Goal: Task Accomplishment & Management: Use online tool/utility

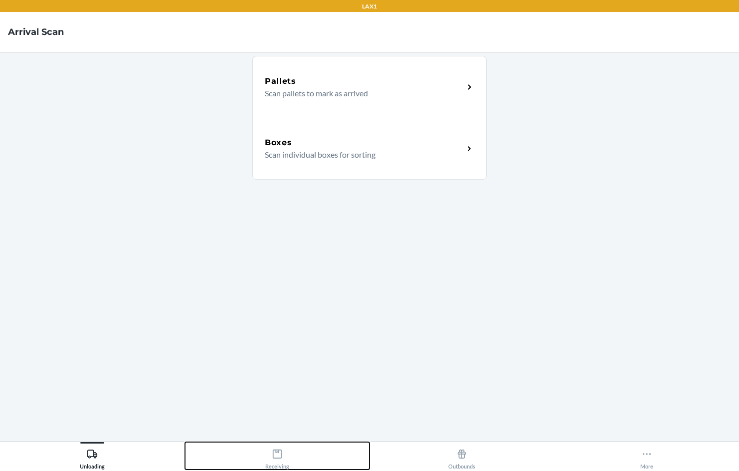
click at [269, 457] on div "Receiving" at bounding box center [277, 456] width 24 height 25
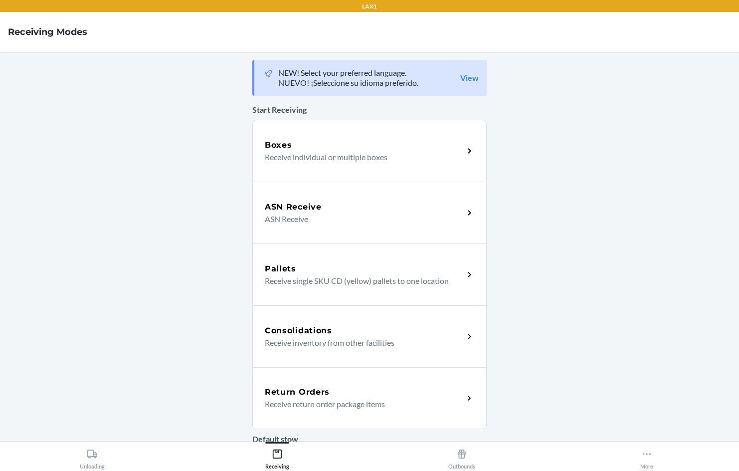
click at [299, 373] on div "Return Orders Receive return order package items" at bounding box center [369, 398] width 234 height 62
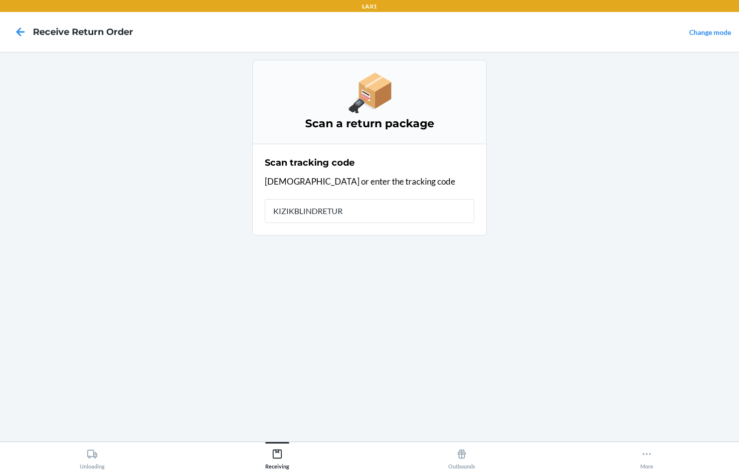
type input "KIZIKBLINDRETURN"
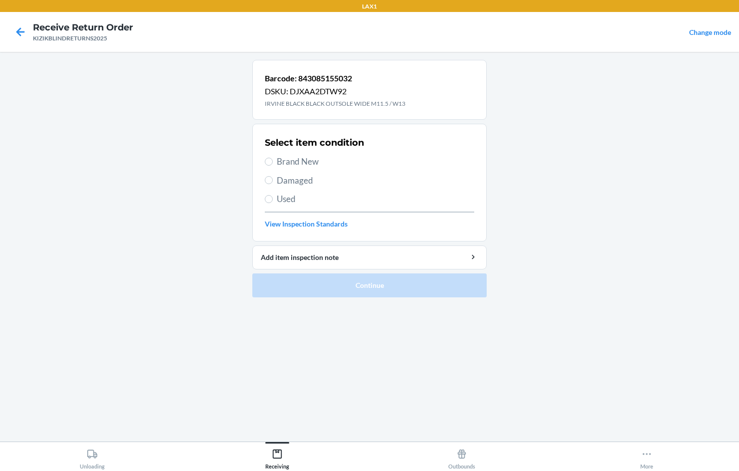
click at [291, 196] on span "Used" at bounding box center [375, 198] width 197 height 13
click at [273, 196] on input "Used" at bounding box center [269, 199] width 8 height 8
radio input "true"
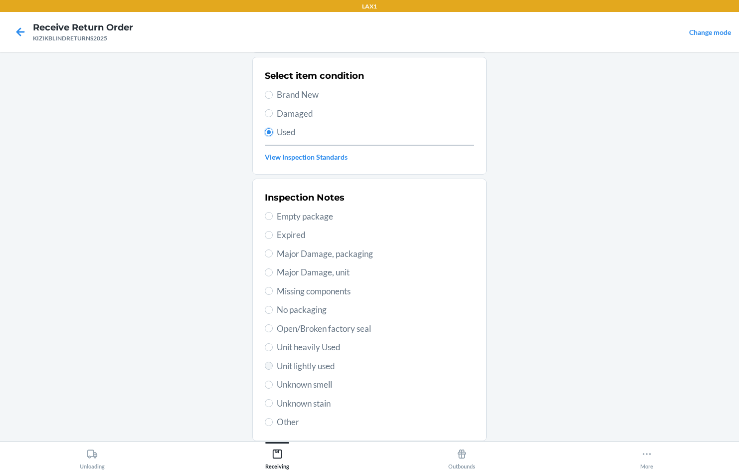
scroll to position [130, 0]
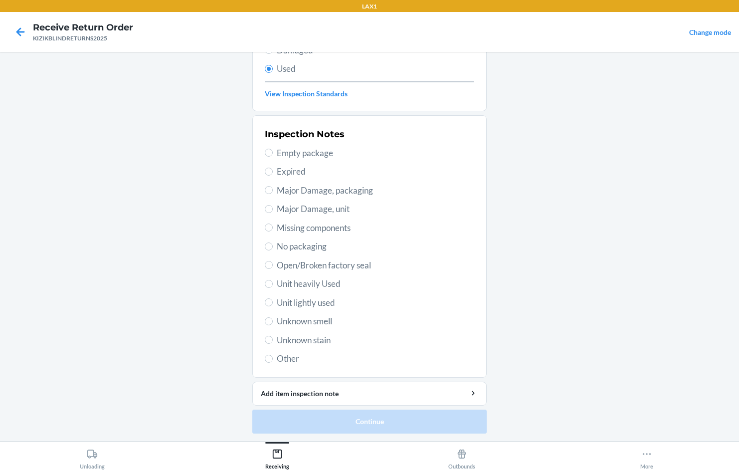
click at [294, 288] on span "Unit heavily Used" at bounding box center [375, 283] width 197 height 13
click at [273, 288] on input "Unit heavily Used" at bounding box center [269, 284] width 8 height 8
radio input "true"
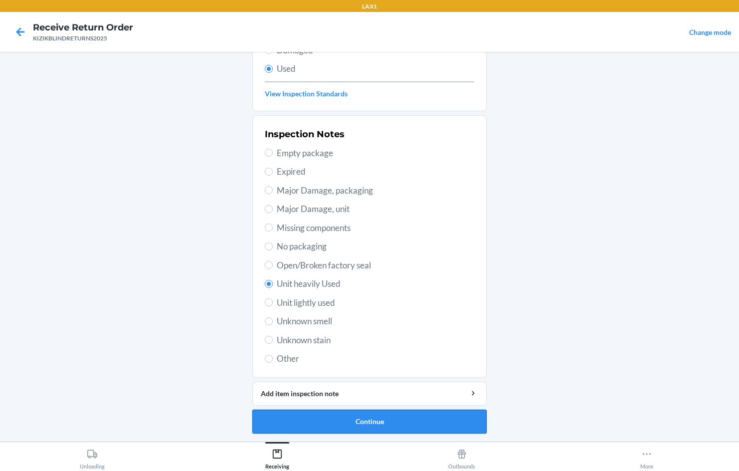
click at [318, 415] on button "Continue" at bounding box center [369, 421] width 234 height 24
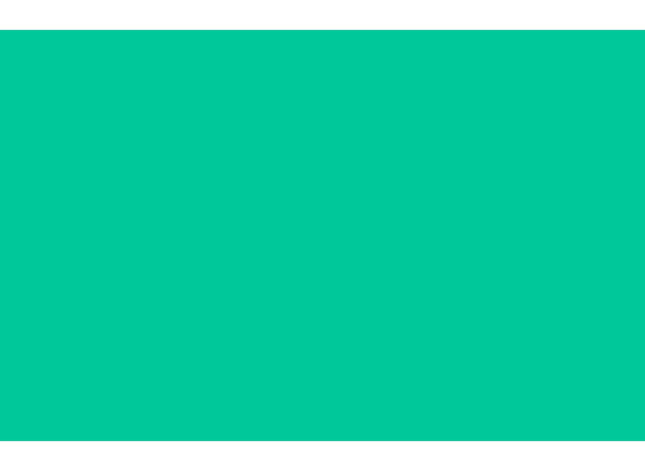
scroll to position [0, 0]
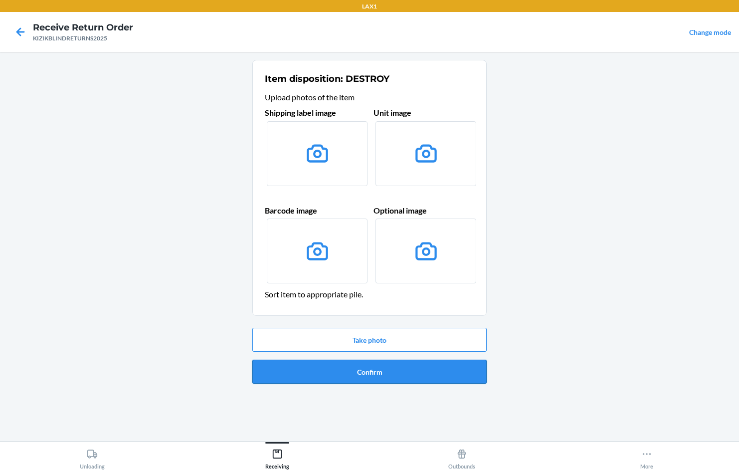
click at [420, 371] on button "Confirm" at bounding box center [369, 371] width 234 height 24
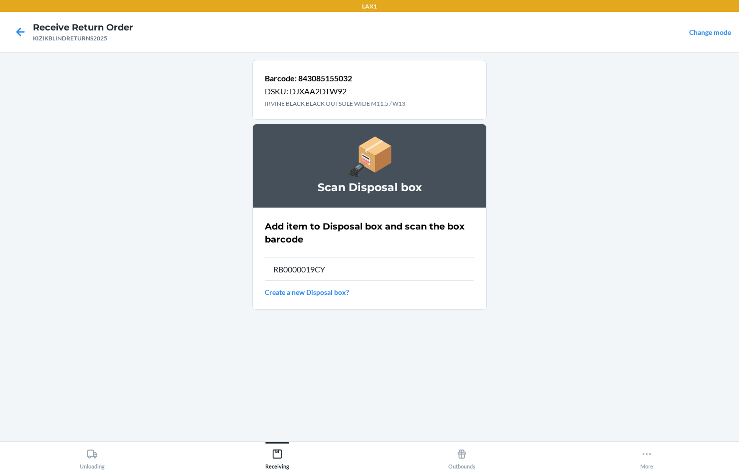
type input "RB0000019CY"
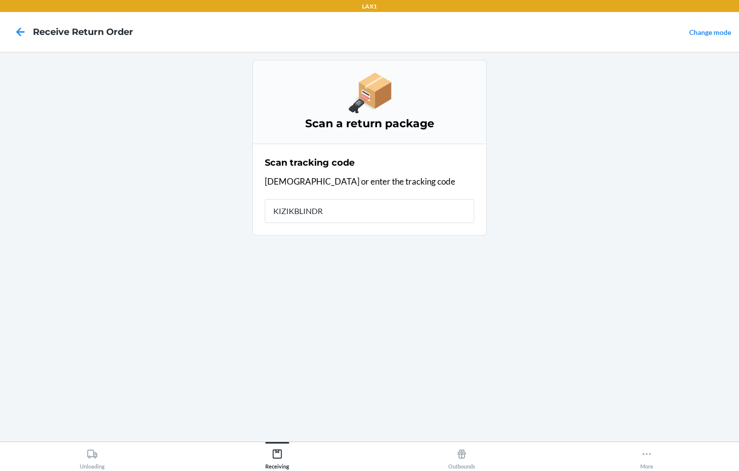
type input "KIZIKBLINDRE"
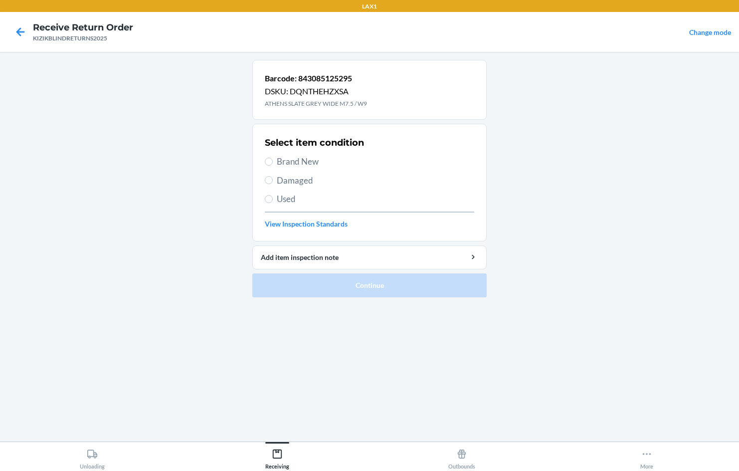
click at [269, 165] on label "Brand New" at bounding box center [369, 161] width 209 height 13
click at [269, 165] on input "Brand New" at bounding box center [269, 162] width 8 height 8
radio input "true"
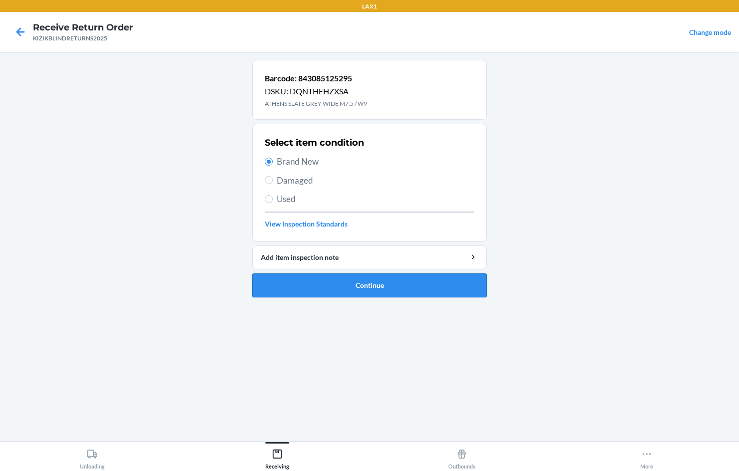
click at [398, 287] on button "Continue" at bounding box center [369, 285] width 234 height 24
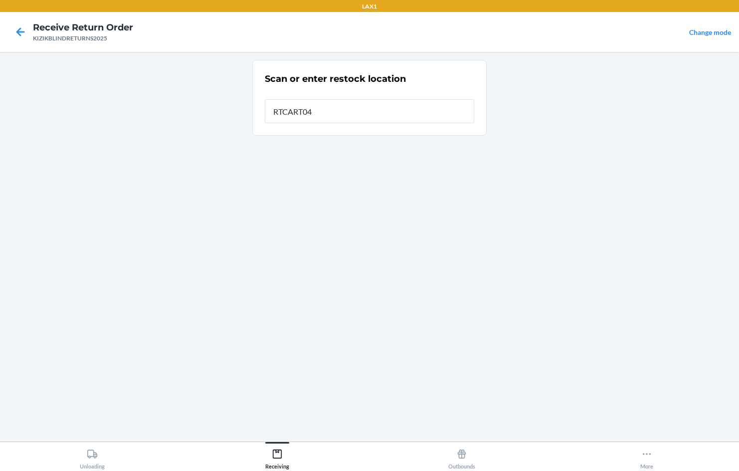
type input "RTCART040"
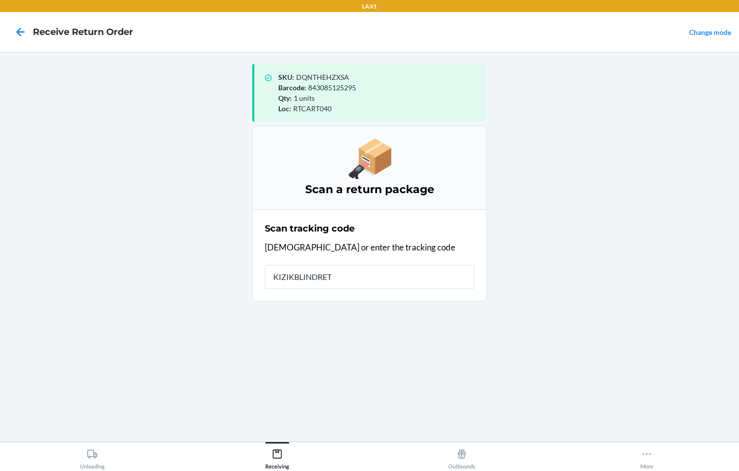
type input "KIZIKBLINDRETU"
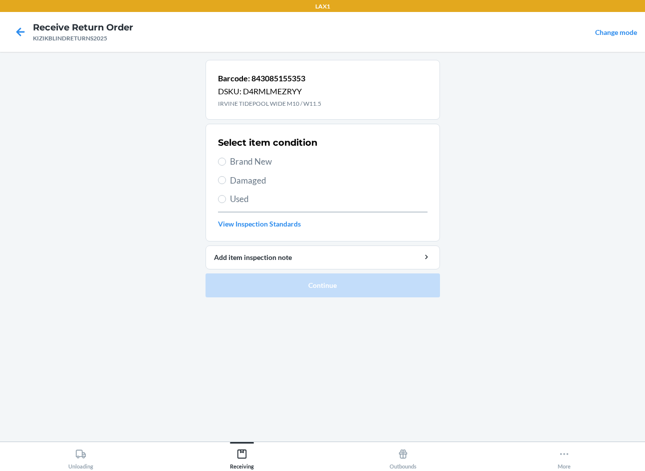
click at [222, 157] on label "Brand New" at bounding box center [322, 161] width 209 height 13
click at [222, 158] on input "Brand New" at bounding box center [222, 162] width 8 height 8
radio input "true"
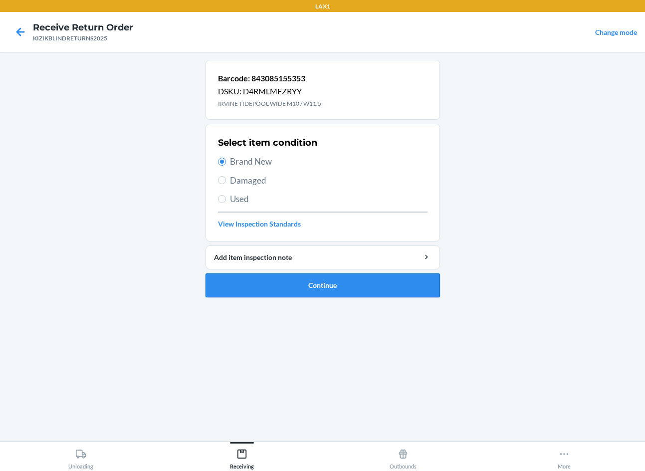
click at [308, 277] on button "Continue" at bounding box center [322, 285] width 234 height 24
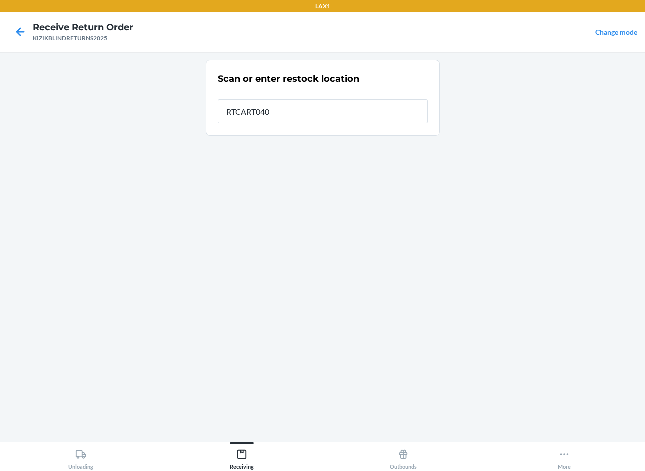
type input "RTCART040"
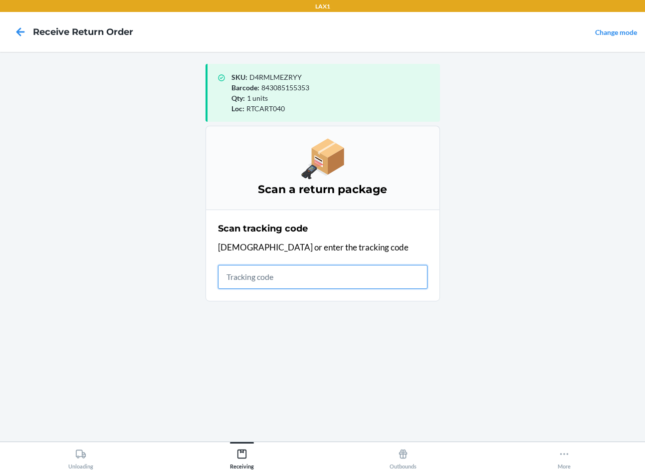
click at [317, 266] on input "text" at bounding box center [322, 277] width 209 height 24
type input "KIZIKBLINDRET"
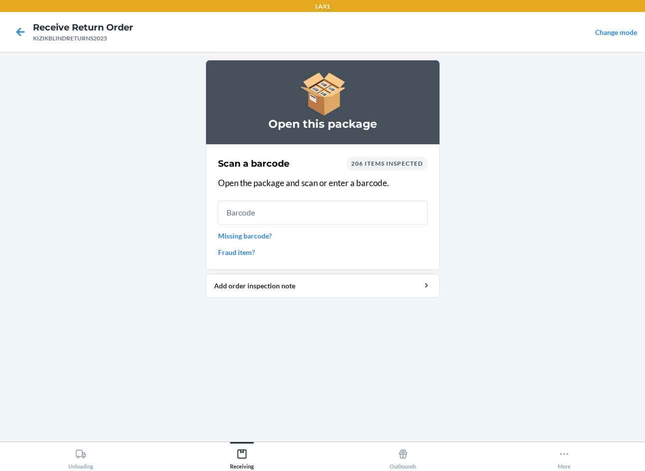
click at [511, 326] on main "Open this package Scan a barcode 206 items inspected Open the package and scan …" at bounding box center [322, 246] width 645 height 389
click at [252, 236] on link "Missing barcode?" at bounding box center [322, 235] width 209 height 10
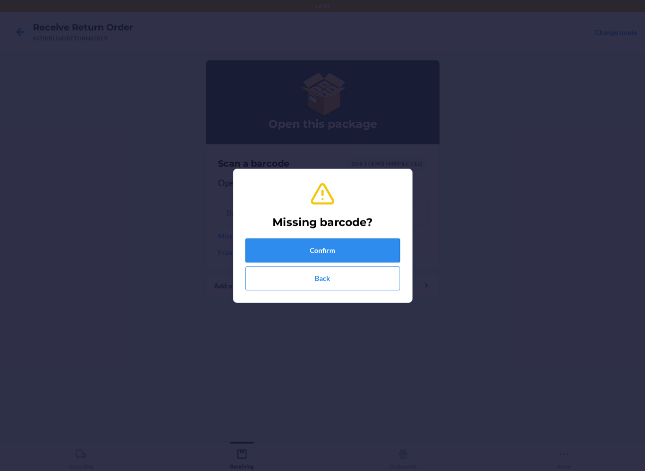
click at [282, 255] on button "Confirm" at bounding box center [322, 250] width 155 height 24
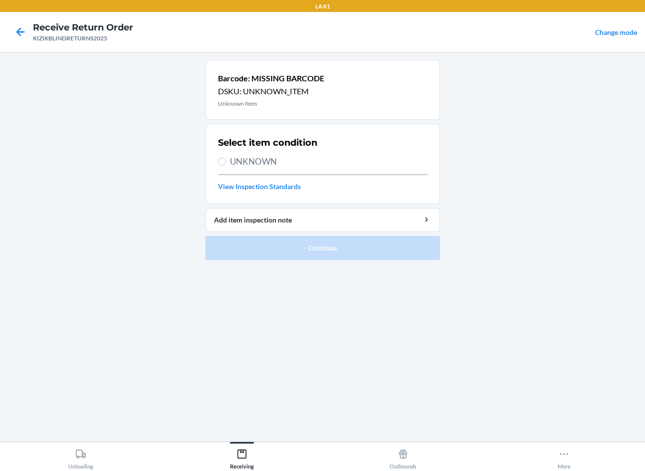
click at [228, 164] on label "UNKNOWN" at bounding box center [322, 161] width 209 height 13
click at [226, 164] on input "UNKNOWN" at bounding box center [222, 162] width 8 height 8
radio input "true"
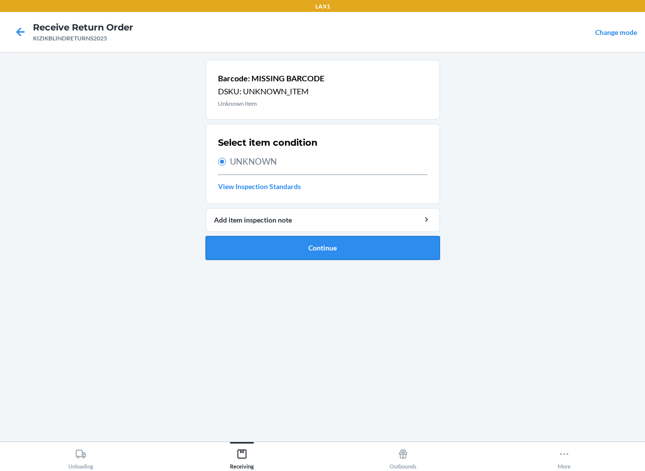
click at [260, 242] on button "Continue" at bounding box center [322, 248] width 234 height 24
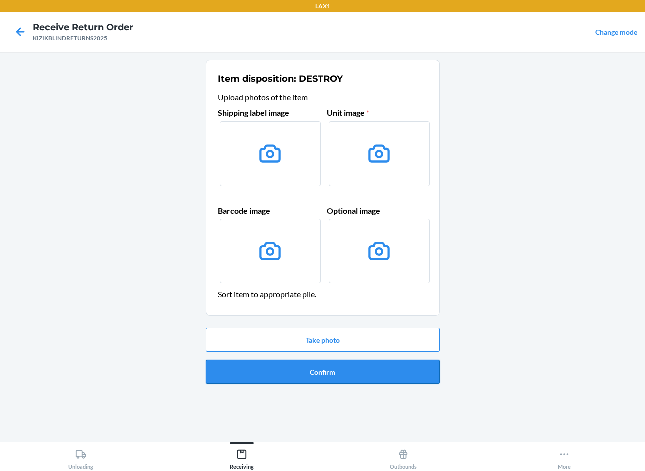
click at [302, 366] on button "Confirm" at bounding box center [322, 371] width 234 height 24
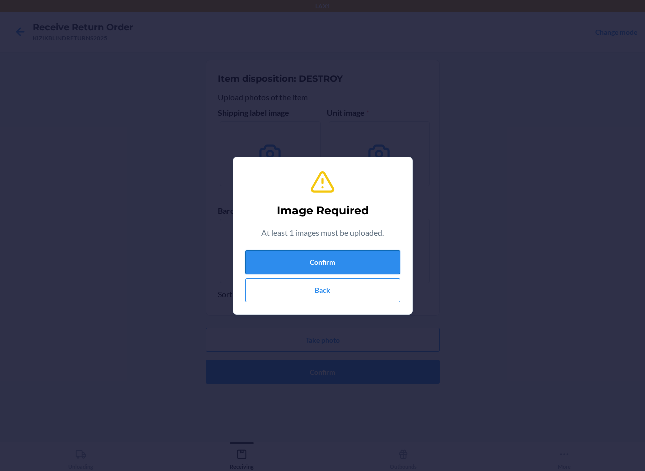
click at [335, 260] on button "Confirm" at bounding box center [322, 262] width 155 height 24
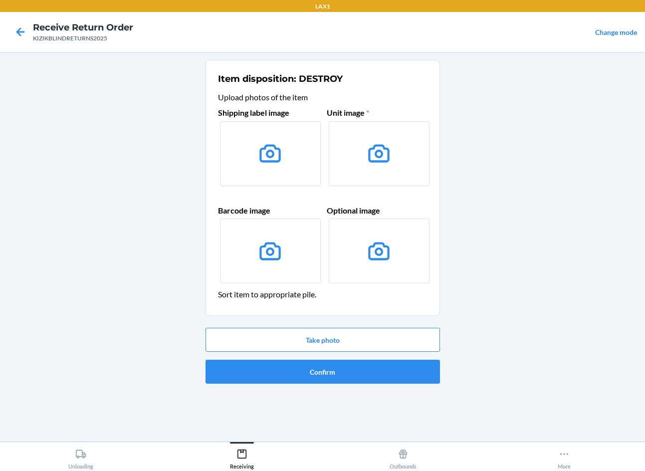
click at [343, 170] on label at bounding box center [378, 153] width 101 height 65
click at [0, 0] on input "file" at bounding box center [0, 0] width 0 height 0
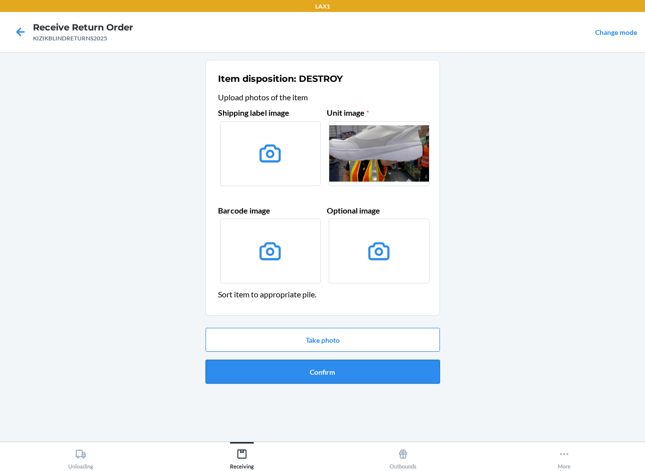
click at [341, 378] on button "Confirm" at bounding box center [322, 371] width 234 height 24
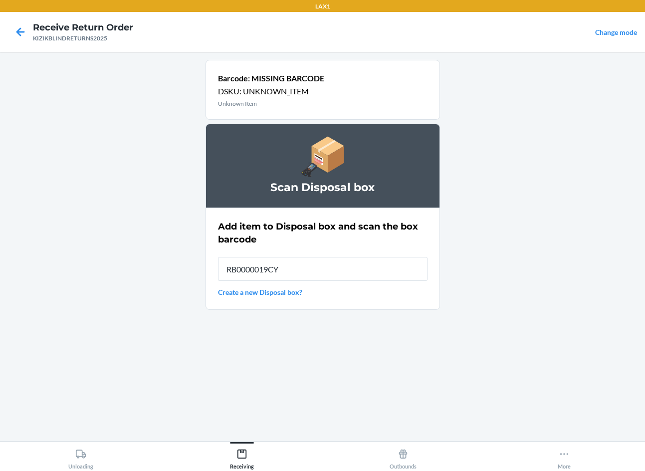
type input "RB0000019CY"
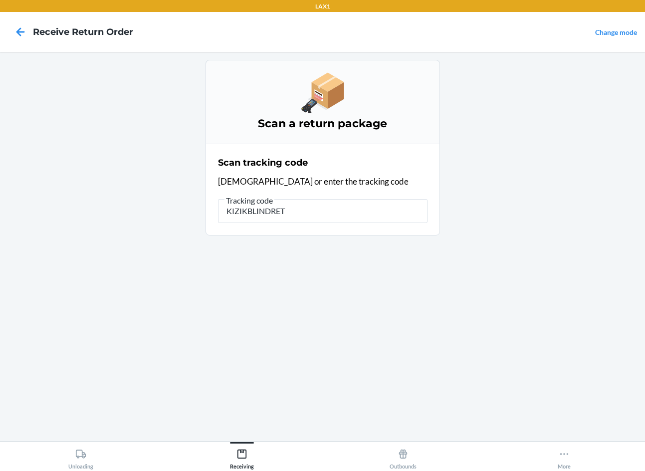
type input "KIZIKBLINDRETU"
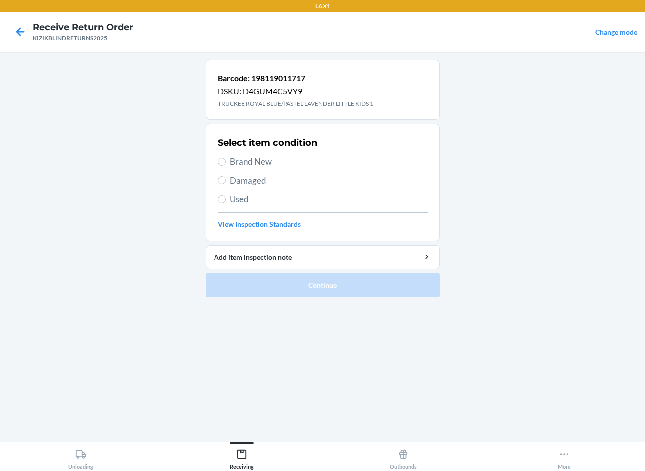
click at [218, 164] on label "Brand New" at bounding box center [322, 161] width 209 height 13
click at [218, 164] on input "Brand New" at bounding box center [222, 162] width 8 height 8
radio input "true"
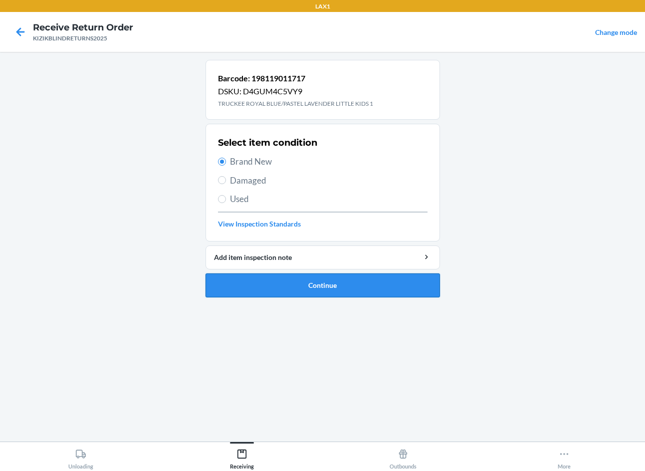
click at [316, 283] on button "Continue" at bounding box center [322, 285] width 234 height 24
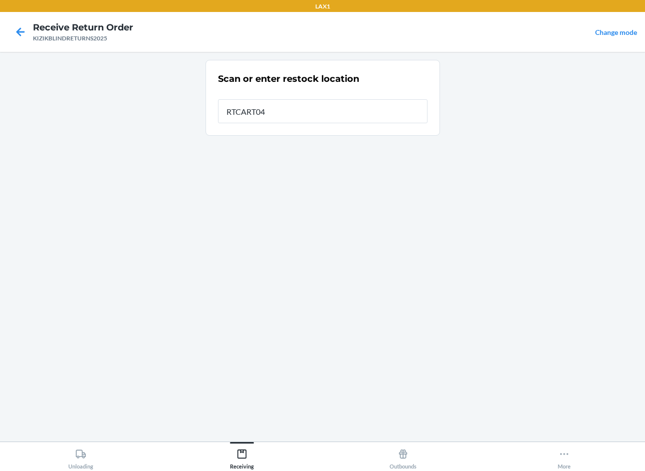
type input "RTCART040"
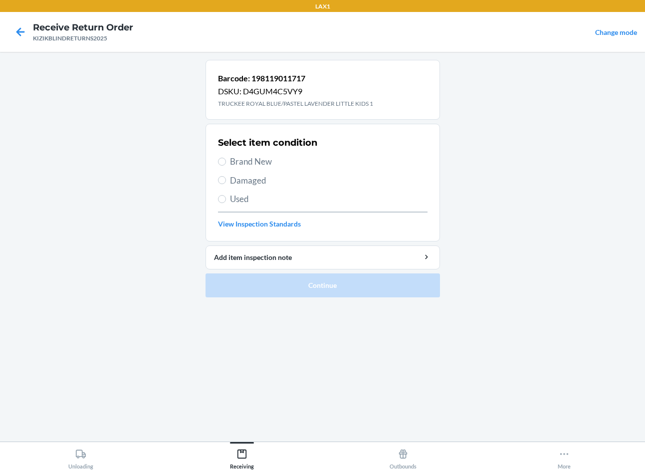
click at [247, 166] on span "Brand New" at bounding box center [328, 161] width 197 height 13
click at [226, 165] on input "Brand New" at bounding box center [222, 162] width 8 height 8
radio input "true"
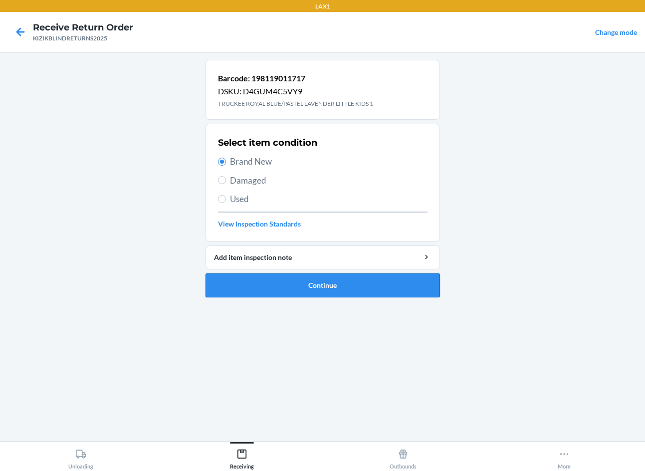
click at [244, 284] on button "Continue" at bounding box center [322, 285] width 234 height 24
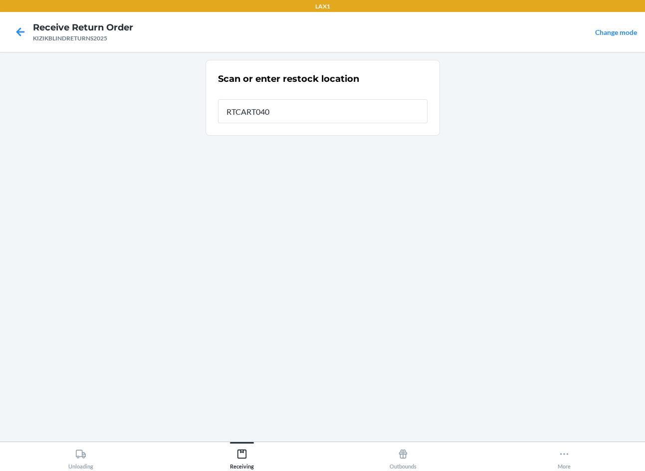
type input "RTCART040"
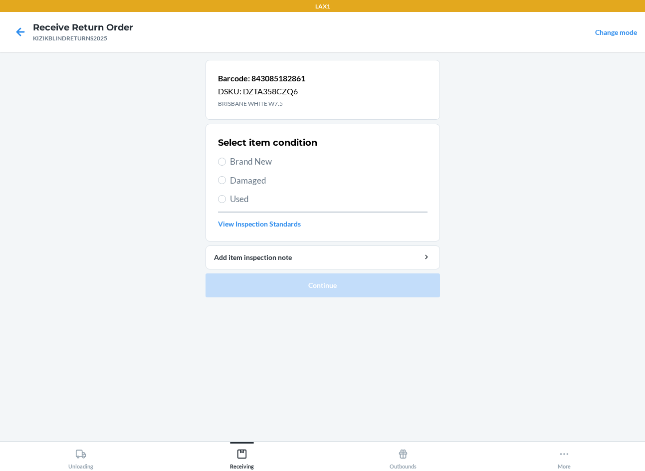
click at [216, 194] on section "Select item condition Brand New Damaged Used View Inspection Standards" at bounding box center [322, 183] width 234 height 118
click at [223, 195] on input "Used" at bounding box center [222, 199] width 8 height 8
radio input "true"
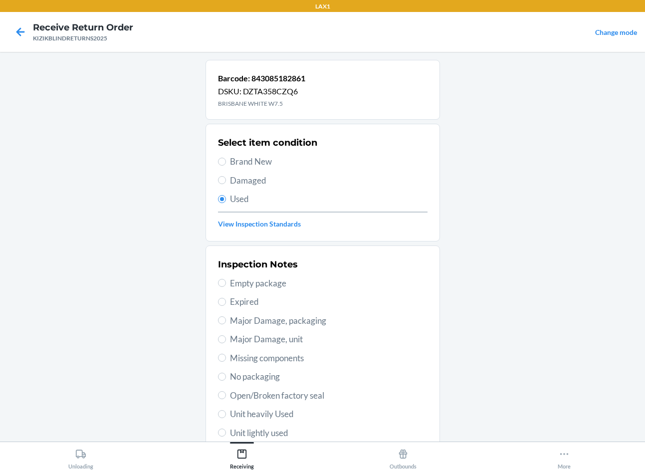
click at [265, 434] on span "Unit lightly used" at bounding box center [328, 432] width 197 height 13
click at [226, 434] on input "Unit lightly used" at bounding box center [222, 432] width 8 height 8
radio input "true"
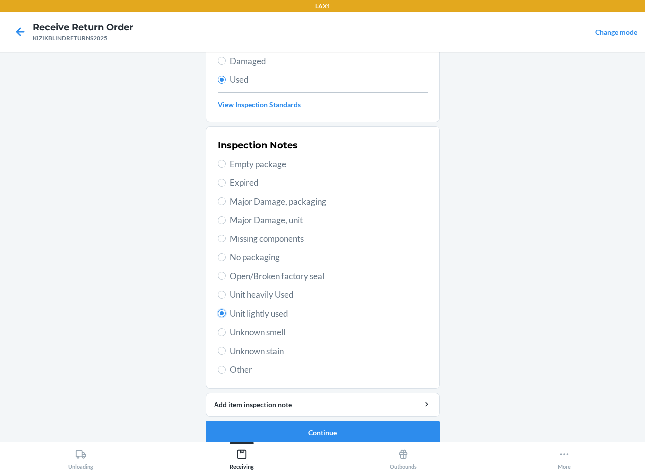
scroll to position [130, 0]
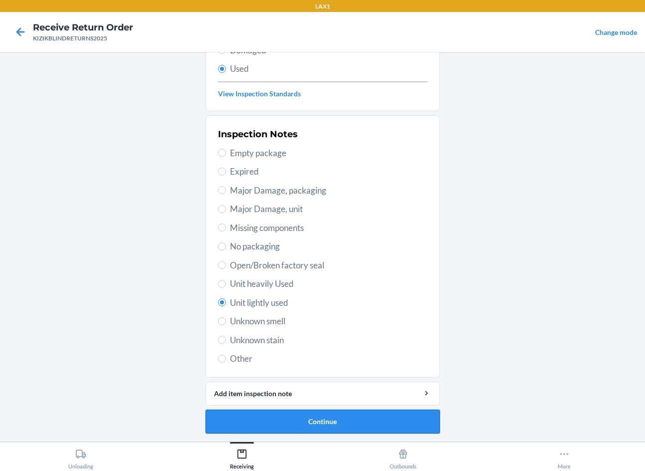
click at [342, 418] on button "Continue" at bounding box center [322, 421] width 234 height 24
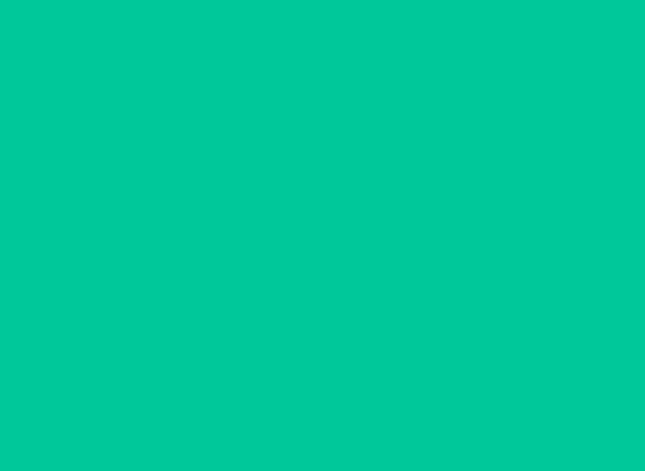
scroll to position [0, 0]
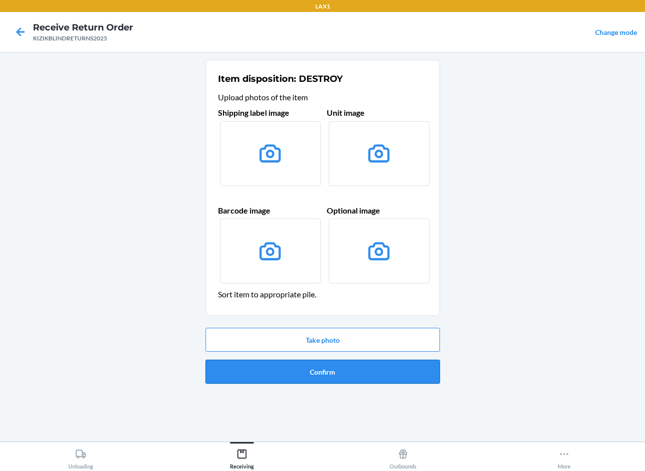
click at [340, 372] on button "Confirm" at bounding box center [322, 371] width 234 height 24
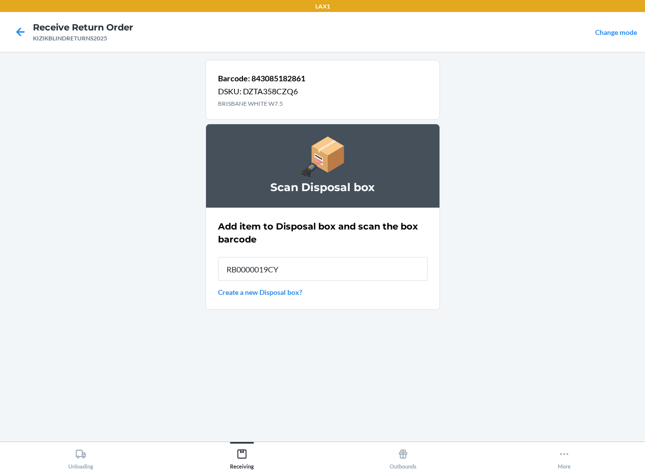
type input "RB0000019CY"
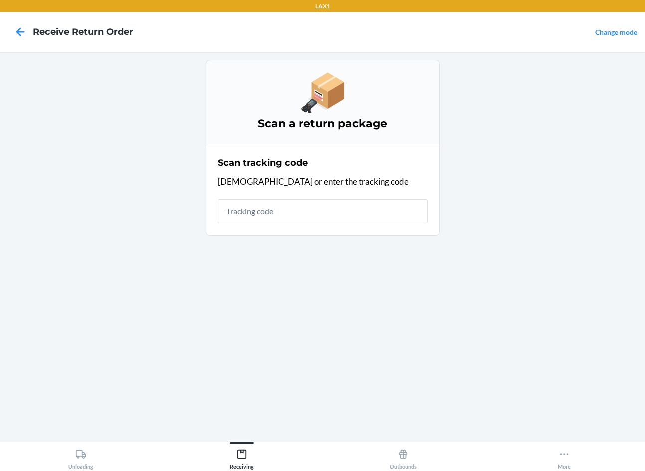
type input "."
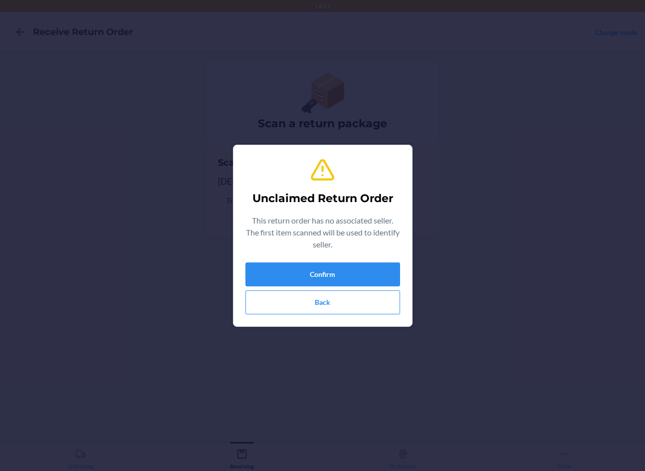
click at [573, 325] on div "Unclaimed Return Order This return order has no associated seller. The first it…" at bounding box center [322, 235] width 645 height 471
click at [376, 302] on button "Back" at bounding box center [322, 302] width 155 height 24
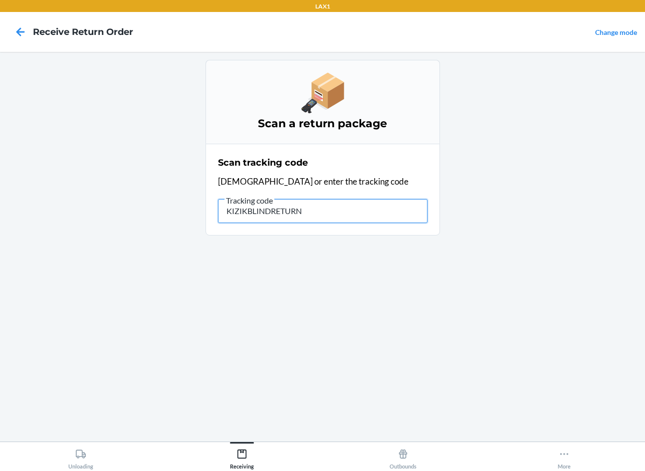
type input "KIZIKBLINDRETURNS"
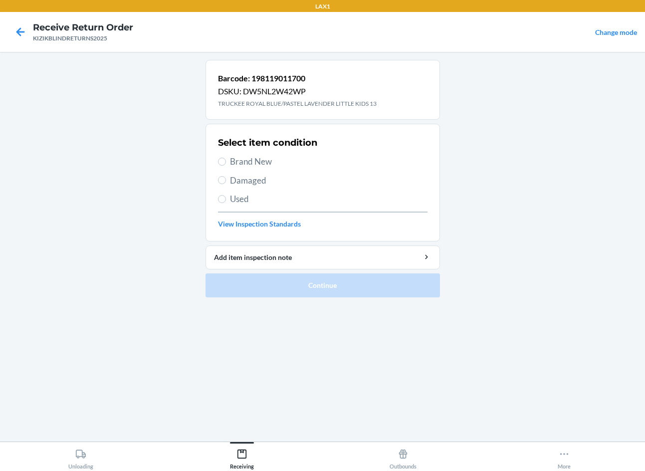
click at [525, 243] on main "Barcode: 198119011700 DSKU: DW5NL2W42WP TRUCKEE ROYAL BLUE/PASTEL LAVENDER LITT…" at bounding box center [322, 246] width 645 height 389
drag, startPoint x: 510, startPoint y: 395, endPoint x: 520, endPoint y: 369, distance: 27.6
click at [512, 389] on main "Barcode: 198119011700 DSKU: DW5NL2W42WP TRUCKEE ROYAL BLUE/PASTEL LAVENDER LITT…" at bounding box center [322, 246] width 645 height 389
click at [531, 273] on main "Barcode: 198119011700 DSKU: DW5NL2W42WP TRUCKEE ROYAL BLUE/PASTEL LAVENDER LITT…" at bounding box center [322, 246] width 645 height 389
click at [220, 163] on input "Brand New" at bounding box center [222, 162] width 8 height 8
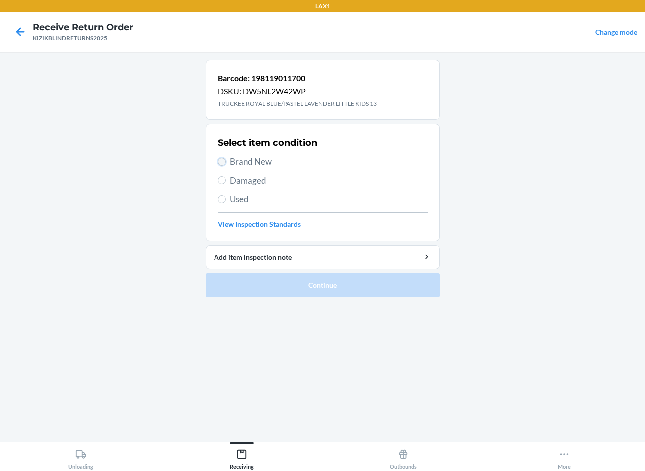
radio input "true"
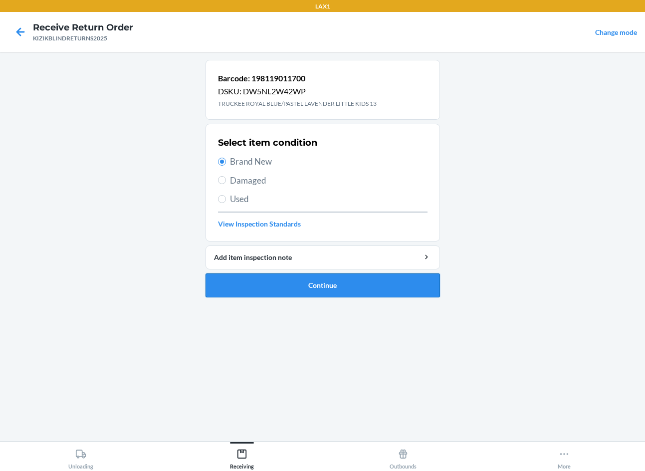
click at [366, 280] on button "Continue" at bounding box center [322, 285] width 234 height 24
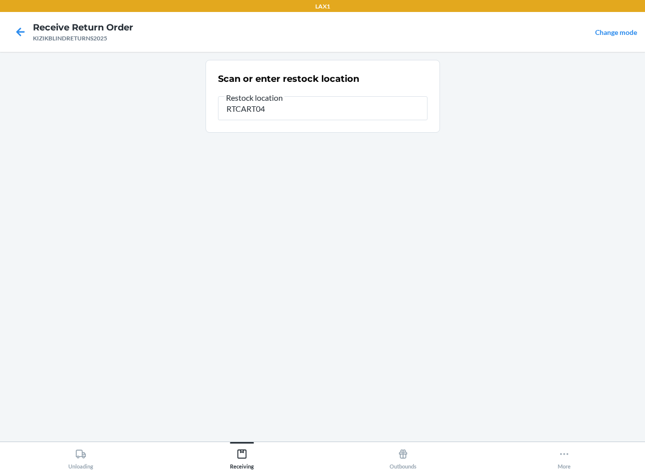
type input "RTCART040"
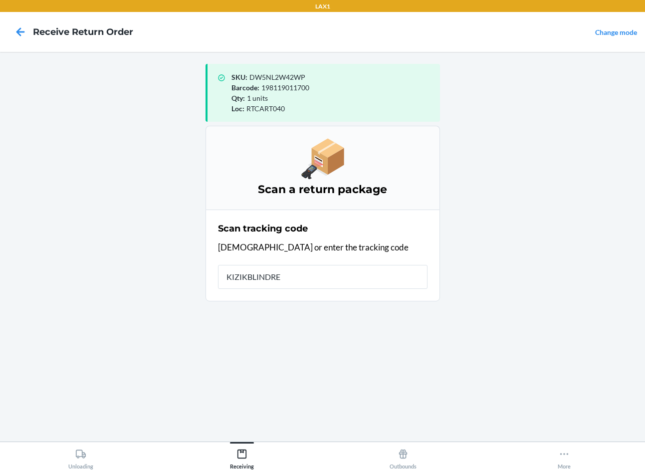
type input "KIZIKBLINDRET"
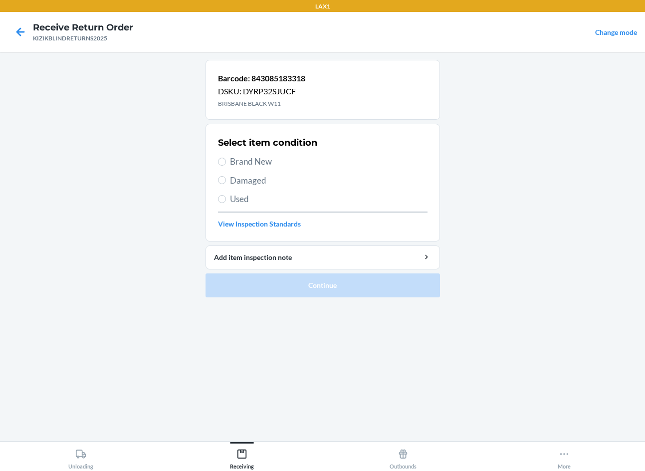
click at [523, 243] on main "Barcode: 843085183318 DSKU: DYRP32SJUCF [GEOGRAPHIC_DATA] BLACK W11 Select item…" at bounding box center [322, 246] width 645 height 389
click at [227, 165] on label "Brand New" at bounding box center [322, 161] width 209 height 13
click at [226, 165] on input "Brand New" at bounding box center [222, 162] width 8 height 8
radio input "true"
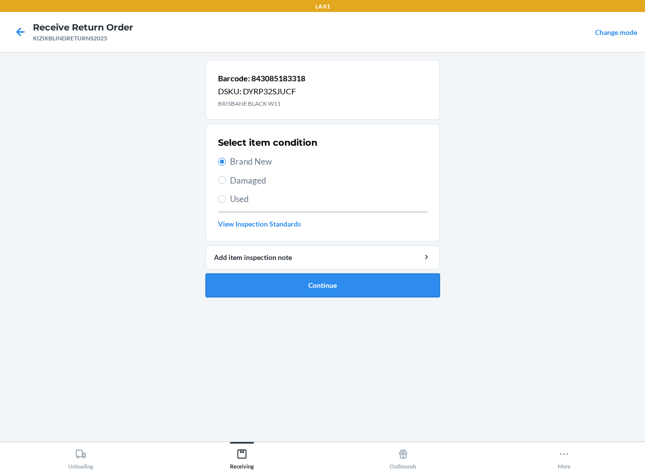
click at [262, 278] on button "Continue" at bounding box center [322, 285] width 234 height 24
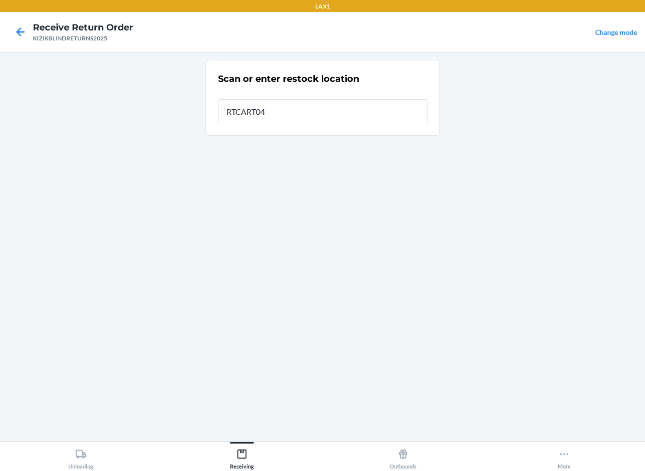
type input "RTCART040"
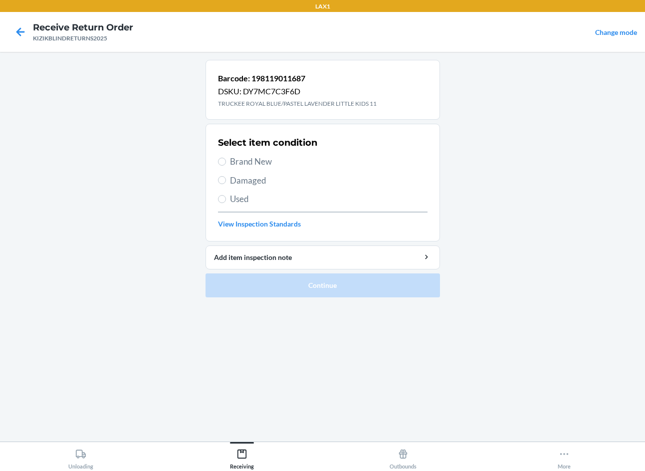
click at [538, 225] on main "Barcode: 198119011687 DSKU: DY7MC7C3F6D TRUCKEE ROYAL BLUE/PASTEL LAVENDER LITT…" at bounding box center [322, 246] width 645 height 389
click at [225, 165] on label "Brand New" at bounding box center [322, 161] width 209 height 13
click at [225, 165] on input "Brand New" at bounding box center [222, 162] width 8 height 8
radio input "true"
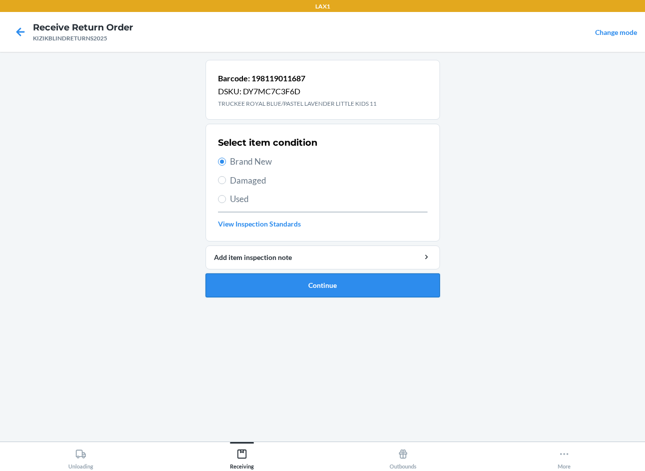
click at [252, 290] on button "Continue" at bounding box center [322, 285] width 234 height 24
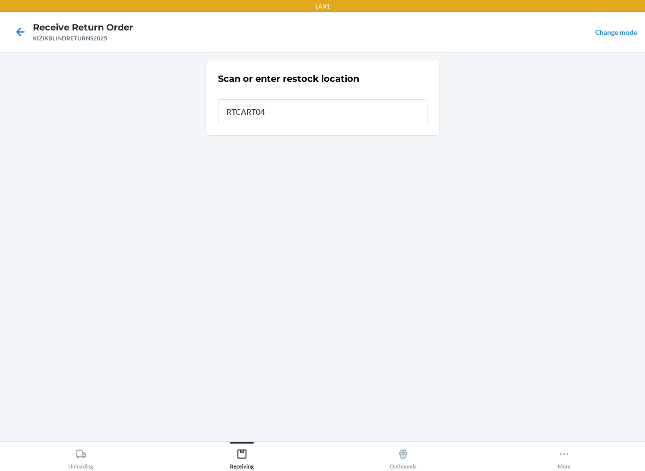
type input "RTCART040"
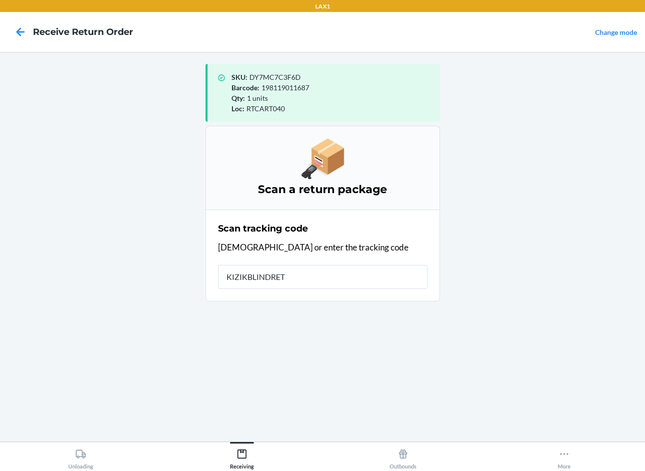
type input "KIZIKBLINDRETU"
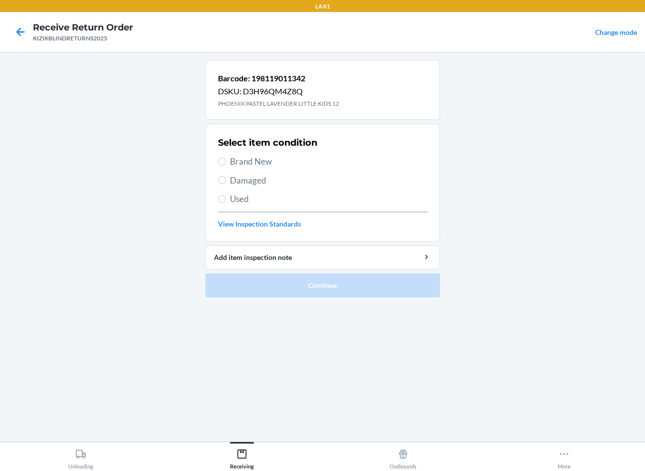
click at [609, 162] on main "Barcode: 198119011342 DSKU: D3H96QM4Z8Q PHOENIX PASTEL LAVENDER LITTLE KIDS 12 …" at bounding box center [322, 246] width 645 height 389
click at [539, 261] on main "Barcode: 198119011342 DSKU: D3H96QM4Z8Q PHOENIX PASTEL LAVENDER LITTLE KIDS 12 …" at bounding box center [322, 246] width 645 height 389
click at [255, 159] on span "Brand New" at bounding box center [328, 161] width 197 height 13
click at [226, 159] on input "Brand New" at bounding box center [222, 162] width 8 height 8
radio input "true"
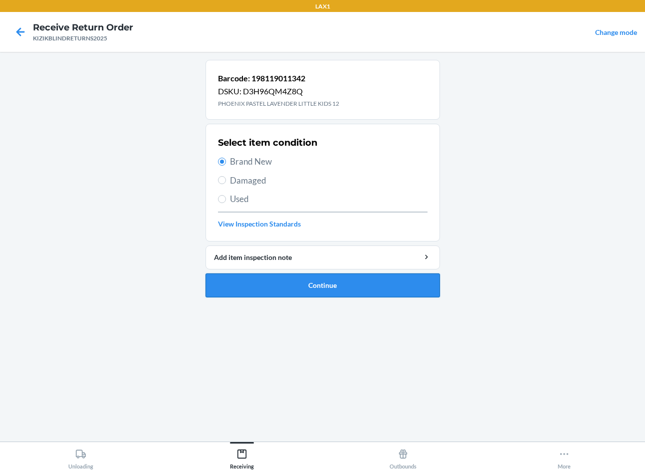
click at [364, 290] on button "Continue" at bounding box center [322, 285] width 234 height 24
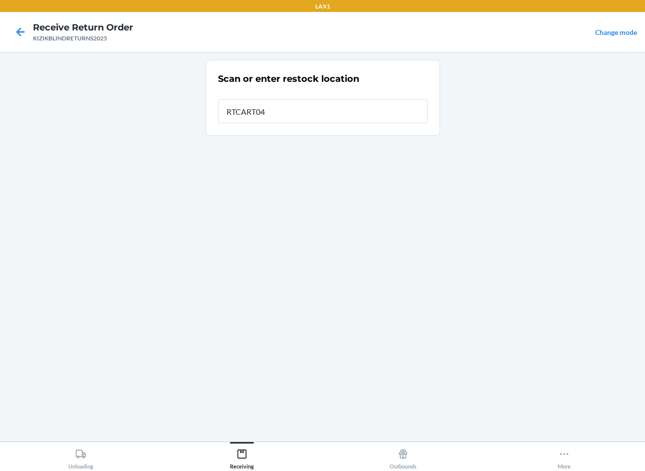
type input "RTCART040"
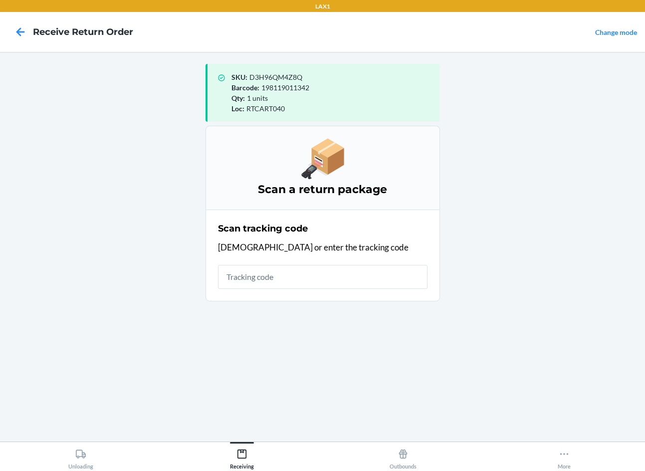
click at [483, 177] on main "SKU : D3H96QM4Z8Q Barcode : 198119011342 Qty : 1 units Loc : RTCART040 Scan a r…" at bounding box center [322, 246] width 645 height 389
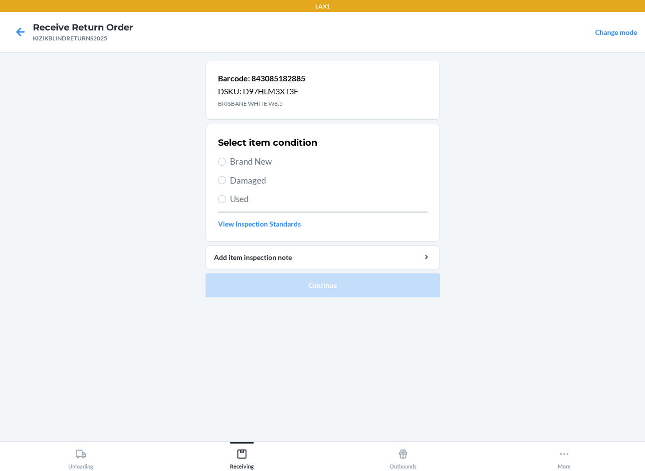
click at [216, 201] on section "Select item condition Brand New Damaged Used View Inspection Standards" at bounding box center [322, 183] width 234 height 118
click at [225, 191] on div "Select item condition Brand New Damaged Used View Inspection Standards" at bounding box center [322, 182] width 209 height 99
click at [224, 194] on label "Used" at bounding box center [322, 198] width 209 height 13
click at [224, 195] on input "Used" at bounding box center [222, 199] width 8 height 8
radio input "true"
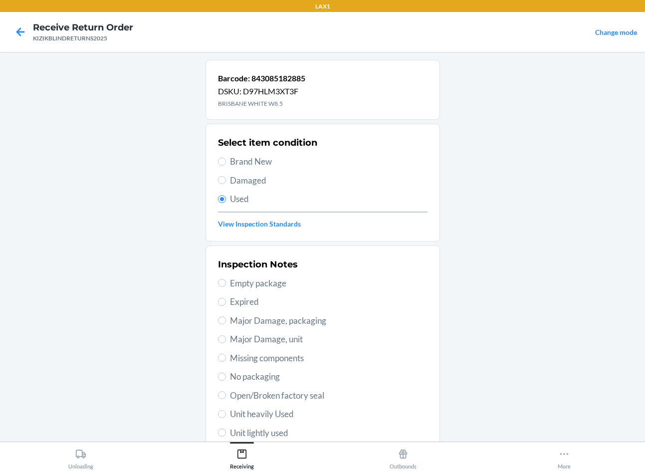
click at [259, 433] on span "Unit lightly used" at bounding box center [328, 432] width 197 height 13
click at [226, 433] on input "Unit lightly used" at bounding box center [222, 432] width 8 height 8
radio input "true"
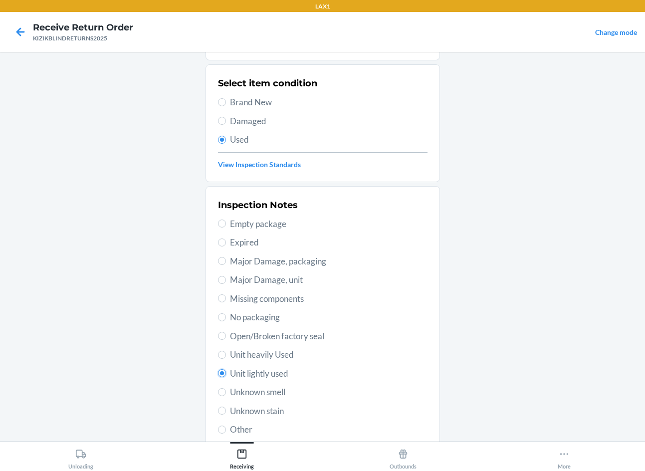
scroll to position [130, 0]
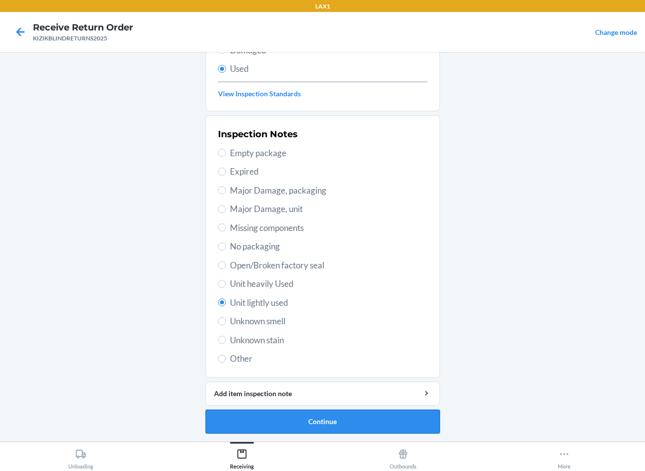
click at [311, 416] on button "Continue" at bounding box center [322, 421] width 234 height 24
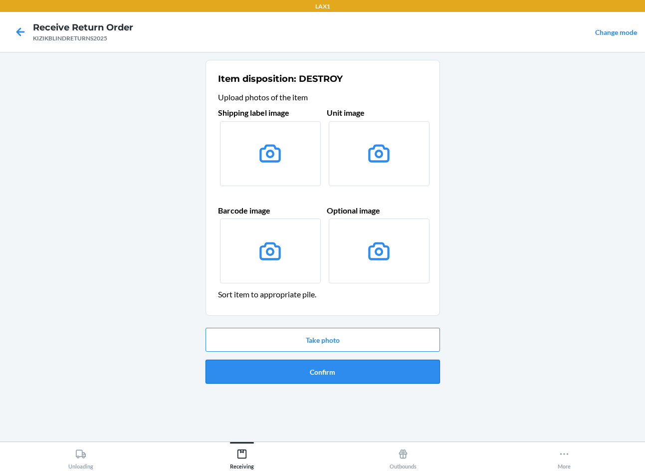
click at [340, 375] on button "Confirm" at bounding box center [322, 371] width 234 height 24
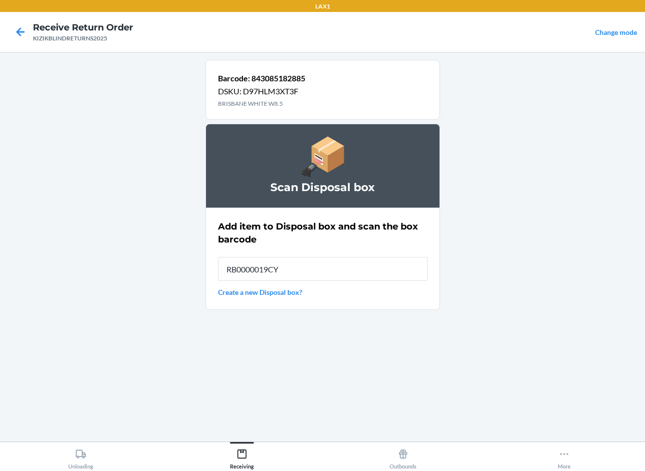
type input "RB0000019CY"
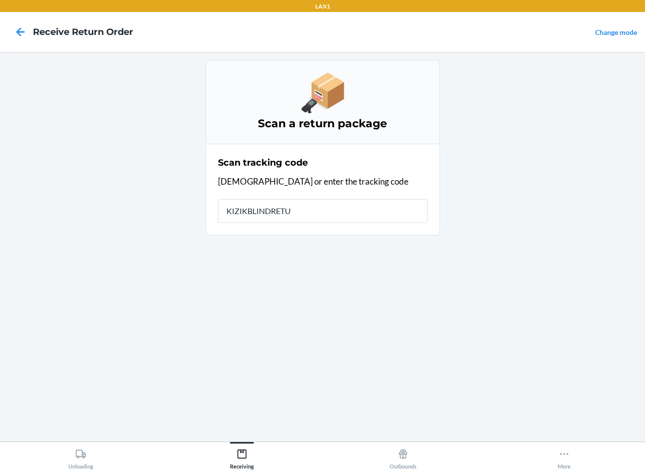
type input "KIZIKBLINDRETUR"
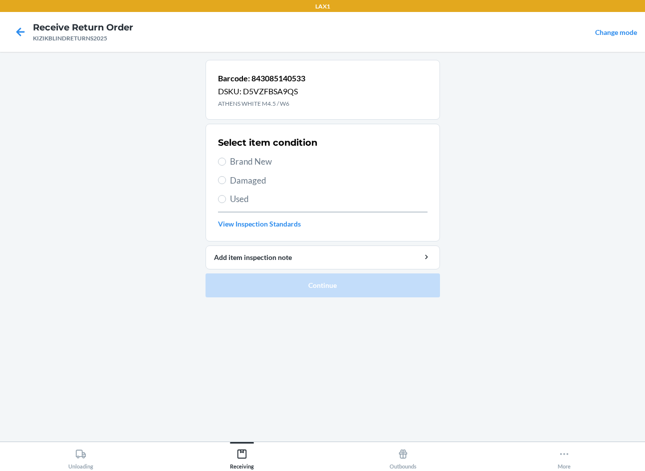
click at [224, 194] on label "Used" at bounding box center [322, 198] width 209 height 13
click at [224, 195] on input "Used" at bounding box center [222, 199] width 8 height 8
radio input "true"
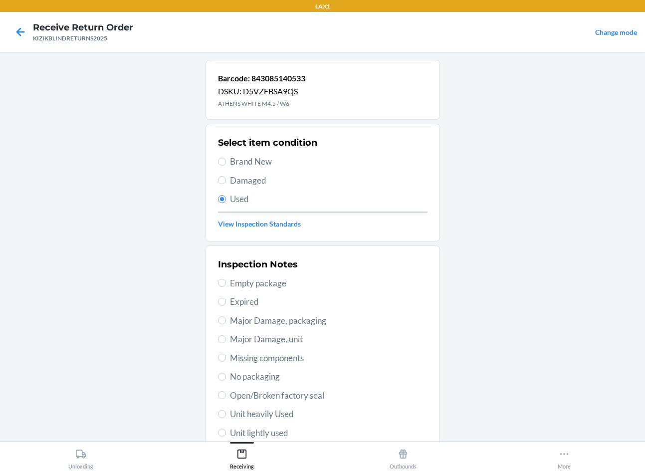
click at [255, 430] on span "Unit lightly used" at bounding box center [328, 432] width 197 height 13
click at [226, 430] on input "Unit lightly used" at bounding box center [222, 432] width 8 height 8
radio input "true"
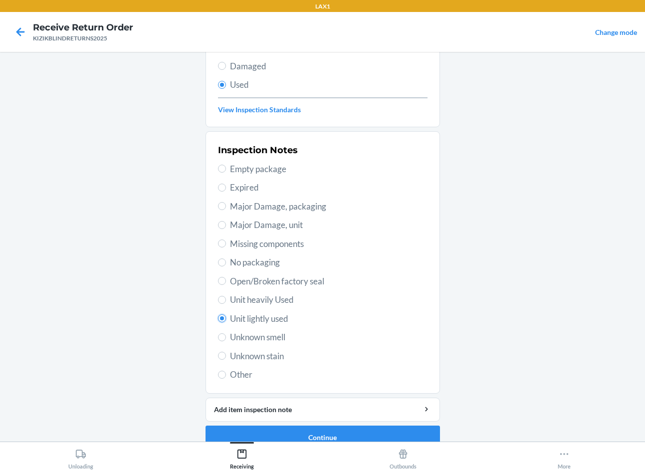
scroll to position [130, 0]
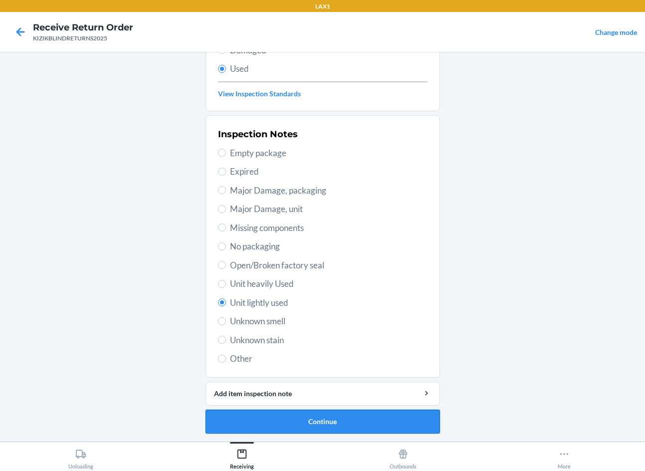
click at [354, 416] on button "Continue" at bounding box center [322, 421] width 234 height 24
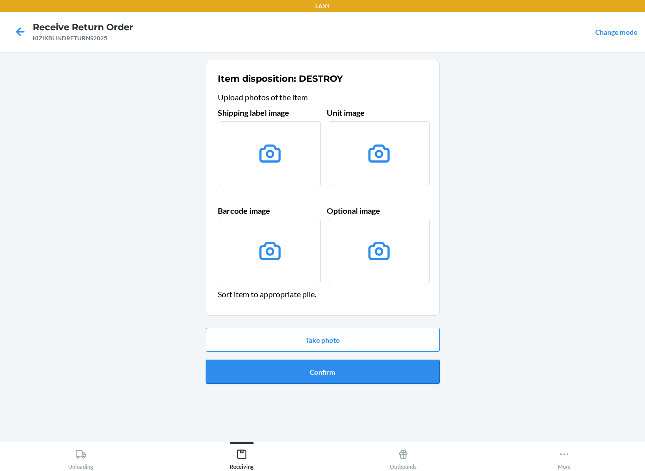
click at [329, 368] on button "Confirm" at bounding box center [322, 371] width 234 height 24
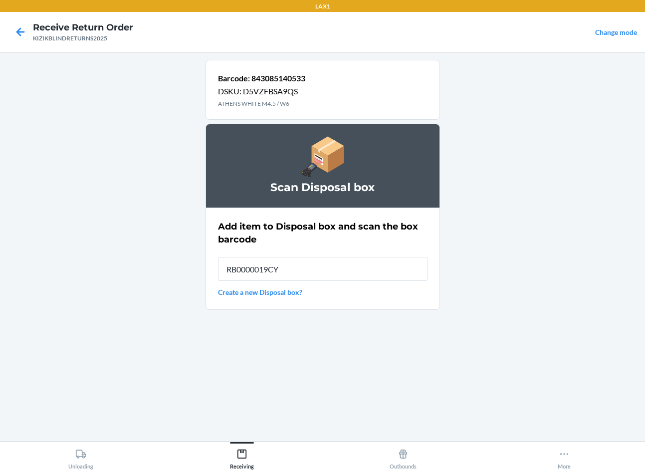
type input "RB0000019CY"
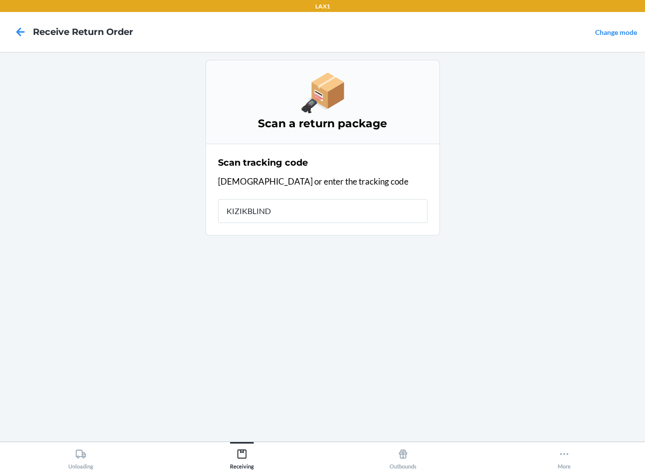
type input "KIZIKBLINDR"
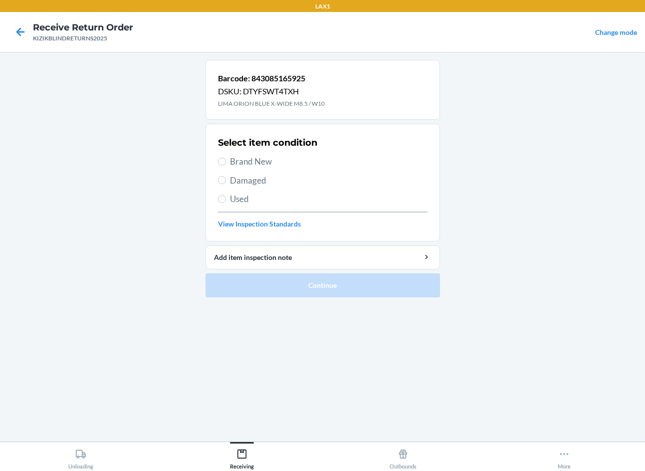
click at [538, 55] on main "Barcode: 843085165925 DSKU: DTYFSWT4TXH LIMA ORION BLUE X-WIDE M8.5 / W10 Selec…" at bounding box center [322, 246] width 645 height 389
click at [514, 196] on main "Barcode: 843085165925 DSKU: DTYFSWT4TXH LIMA ORION BLUE X-WIDE M8.5 / W10 Selec…" at bounding box center [322, 246] width 645 height 389
click at [13, 38] on icon at bounding box center [20, 31] width 17 height 17
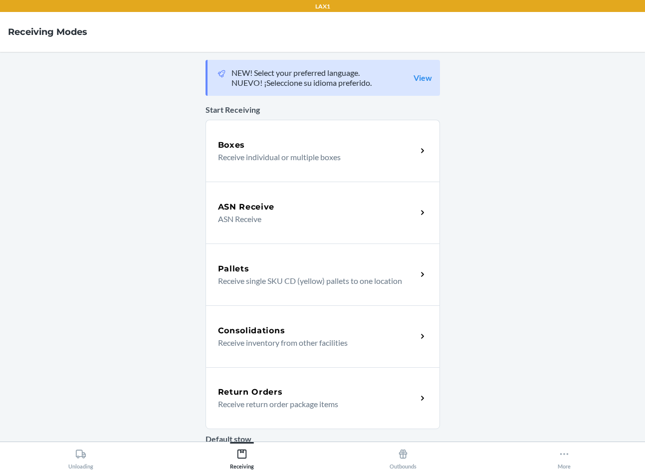
click at [323, 411] on div "Return Orders Receive return order package items" at bounding box center [322, 398] width 234 height 62
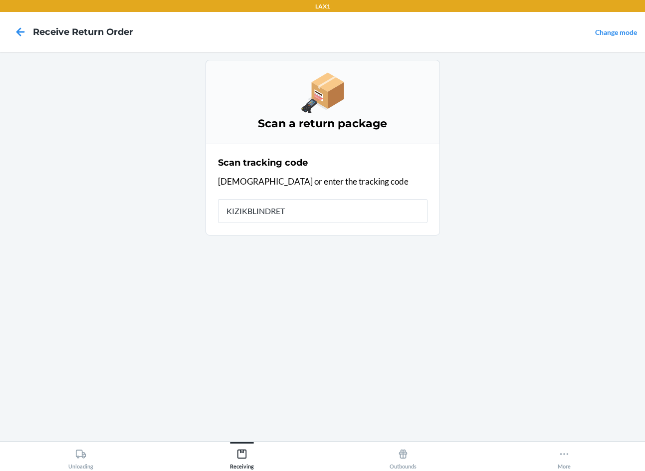
type input "KIZIKBLINDRETU"
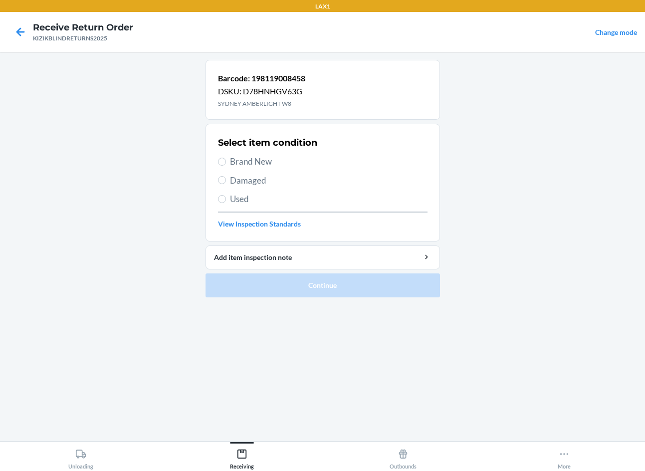
click at [196, 402] on main "Barcode: 198119008458 DSKU: D78HNHGV63G SYDNEY AMBERLIGHT W8 Select item condit…" at bounding box center [322, 246] width 645 height 389
click at [219, 159] on input "Brand New" at bounding box center [222, 162] width 8 height 8
radio input "true"
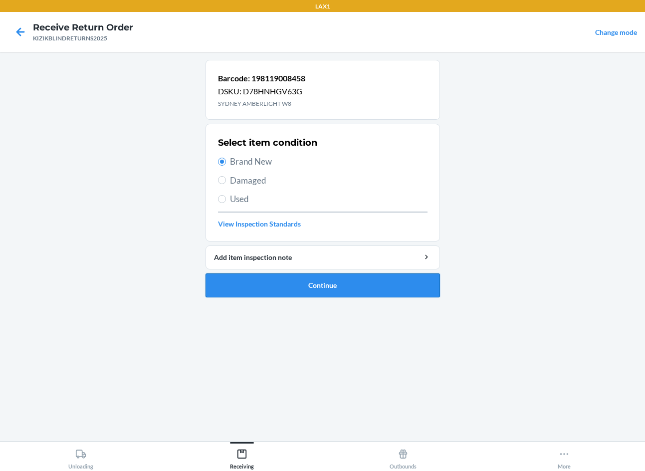
click at [287, 292] on button "Continue" at bounding box center [322, 285] width 234 height 24
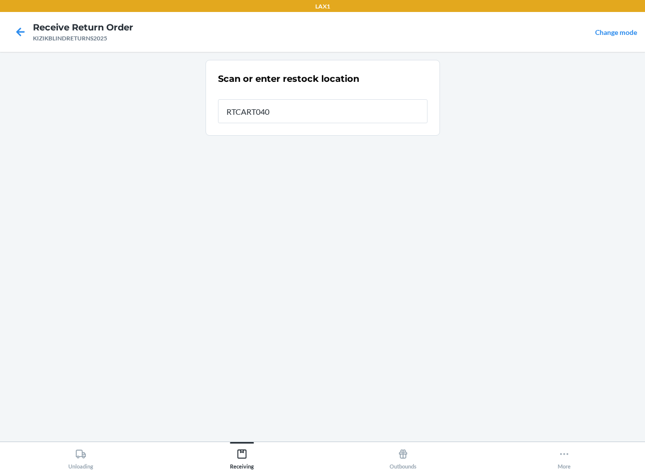
type input "RTCART040"
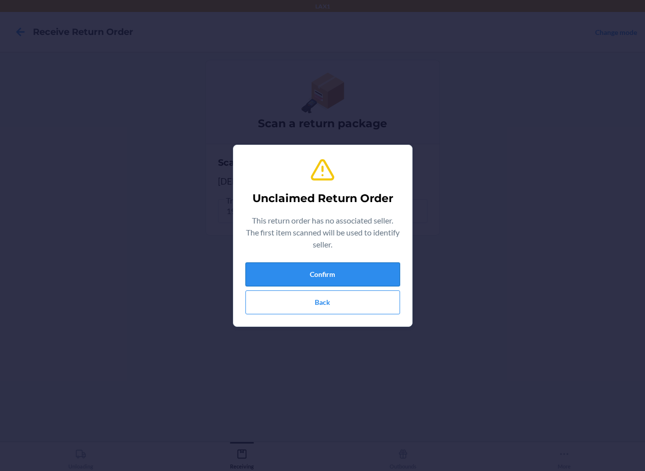
click at [351, 281] on button "Confirm" at bounding box center [322, 274] width 155 height 24
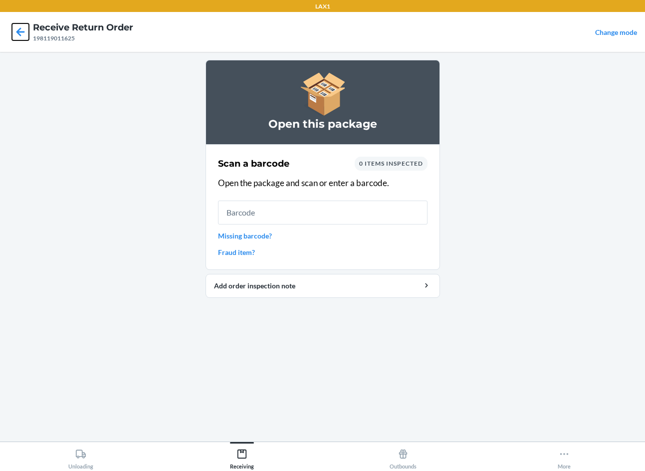
click at [22, 34] on icon at bounding box center [20, 31] width 17 height 17
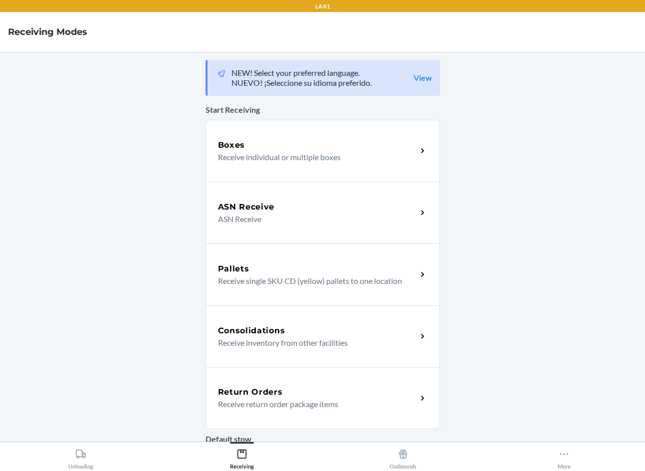
click at [326, 411] on div "Return Orders Receive return order package items" at bounding box center [322, 398] width 234 height 62
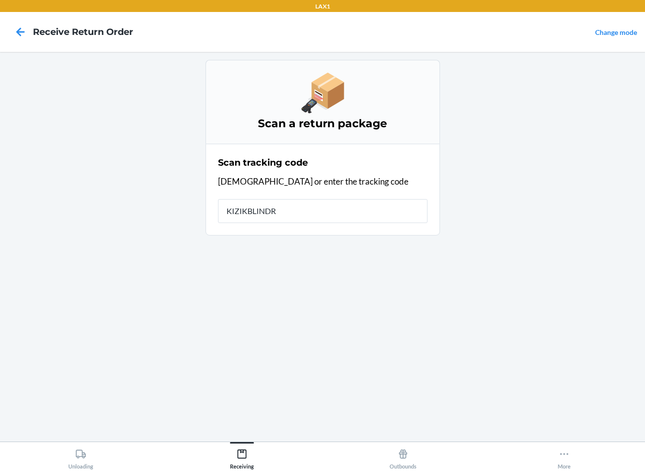
type input "KIZIKBLINDRE"
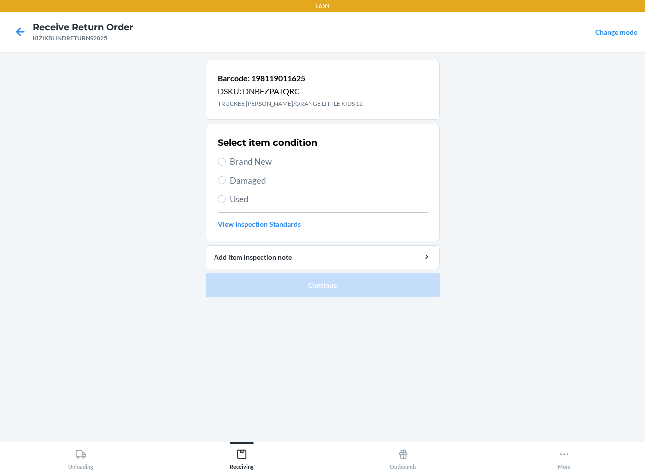
click at [324, 330] on div "Barcode: 198119011625 DSKU: DNBFZPATQRC TRUCKEE [PERSON_NAME]/ORANGE LITTLE KID…" at bounding box center [322, 246] width 234 height 373
click at [226, 163] on label "Brand New" at bounding box center [322, 161] width 209 height 13
click at [226, 163] on input "Brand New" at bounding box center [222, 162] width 8 height 8
radio input "true"
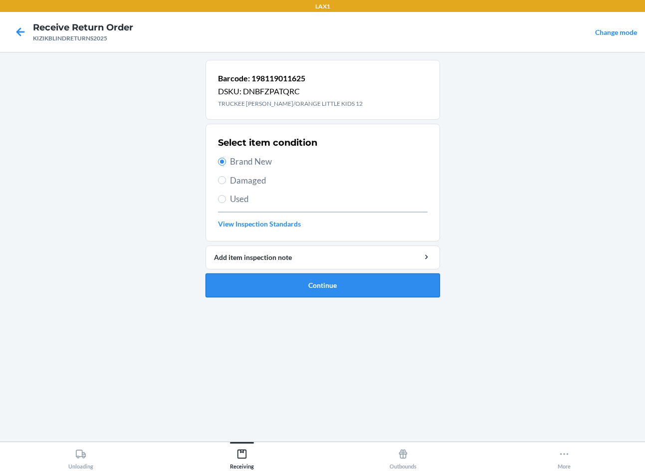
click at [317, 291] on button "Continue" at bounding box center [322, 285] width 234 height 24
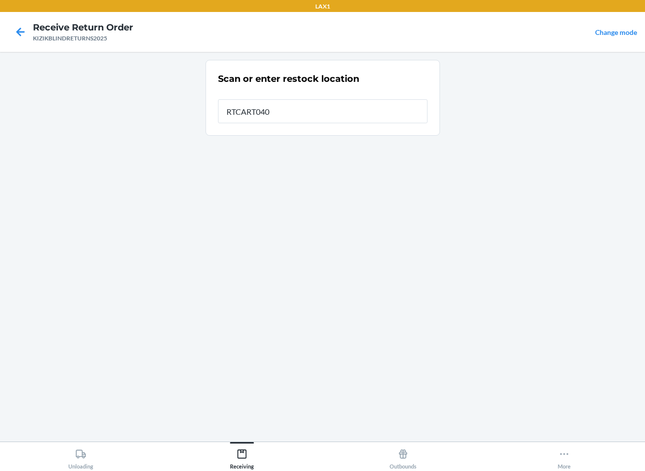
type input "RTCART040"
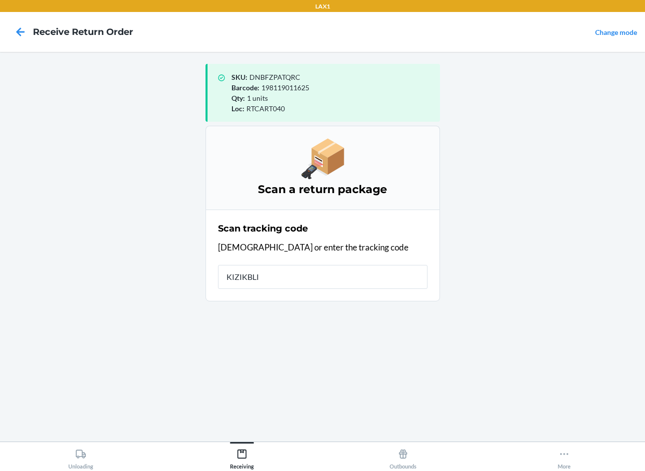
type input "KIZIKBLIN"
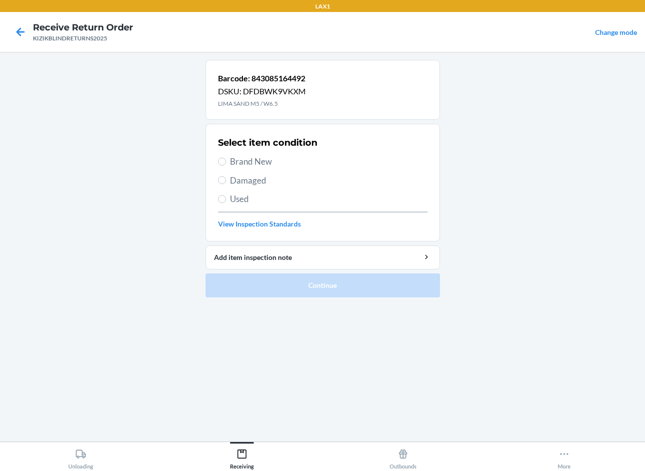
click at [260, 163] on span "Brand New" at bounding box center [328, 161] width 197 height 13
click at [226, 163] on input "Brand New" at bounding box center [222, 162] width 8 height 8
radio input "true"
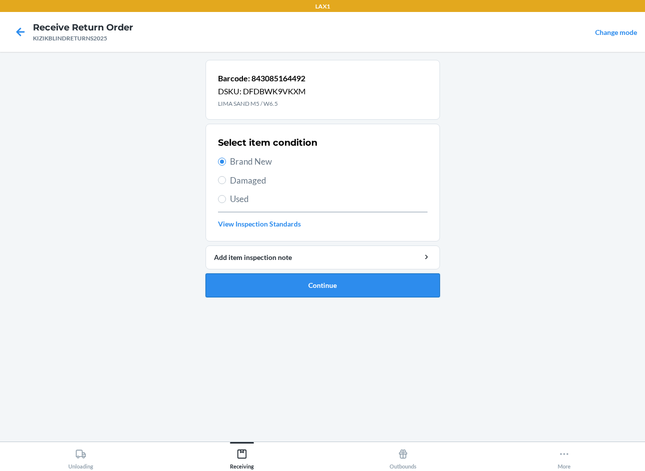
click at [285, 282] on button "Continue" at bounding box center [322, 285] width 234 height 24
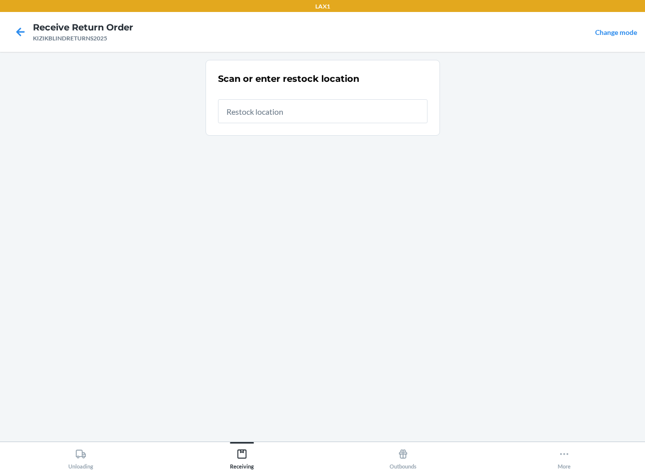
click at [326, 274] on div "Scan or enter restock location" at bounding box center [322, 246] width 234 height 373
type input "RTCART040"
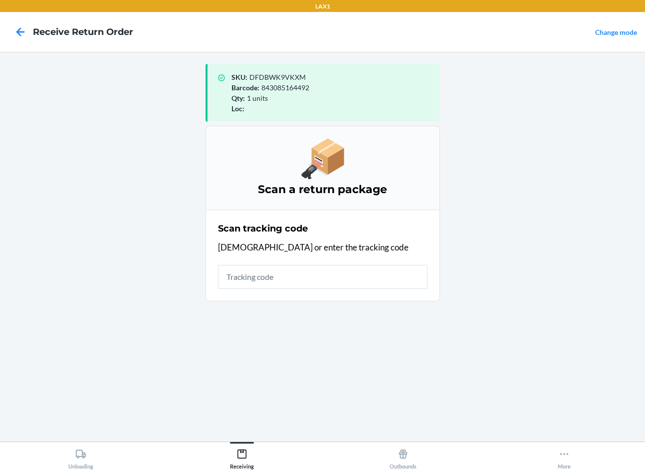
click at [166, 302] on main "SKU : DFDBWK9VKXM Barcode : 843085164492 Qty : 1 units Loc : Scan a return pack…" at bounding box center [322, 246] width 645 height 389
click at [557, 70] on main "SKU : DFDBWK9VKXM Barcode : 843085164492 Qty : 1 units Loc : Scan a return pack…" at bounding box center [322, 246] width 645 height 389
click at [64, 356] on main "SKU : DFDBWK9VKXM Barcode : 843085164492 Qty : 1 units Loc : Scan a return pack…" at bounding box center [322, 246] width 645 height 389
